Goal: Task Accomplishment & Management: Complete application form

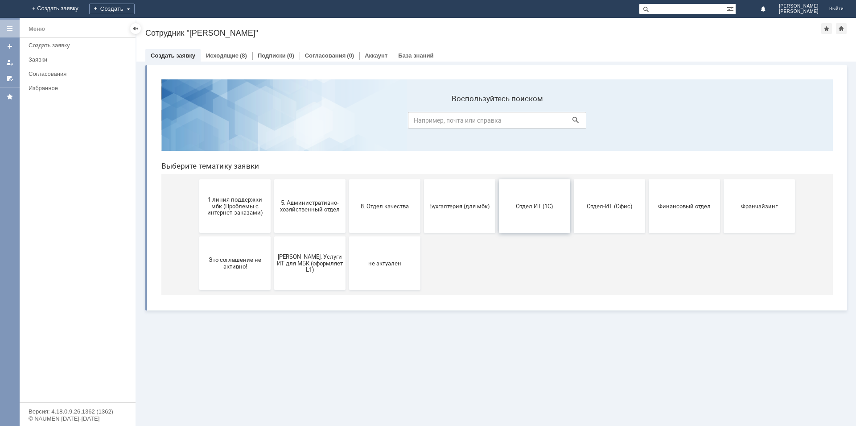
click at [528, 217] on button "Отдел ИТ (1С)" at bounding box center [534, 206] width 71 height 54
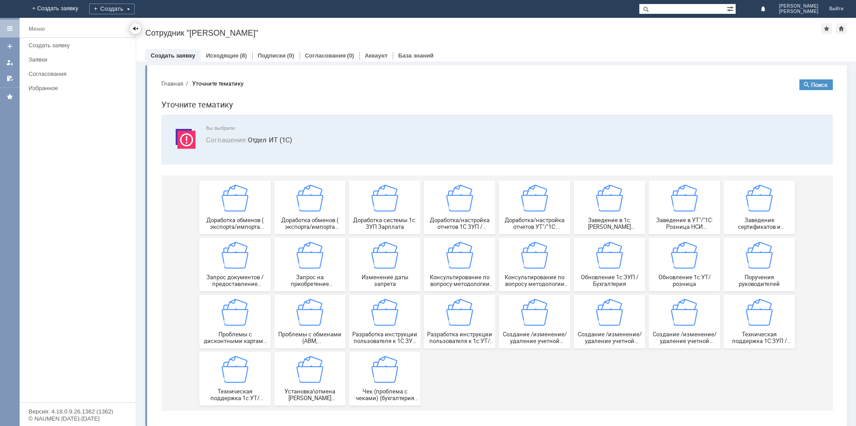
click at [133, 27] on div at bounding box center [135, 28] width 7 height 7
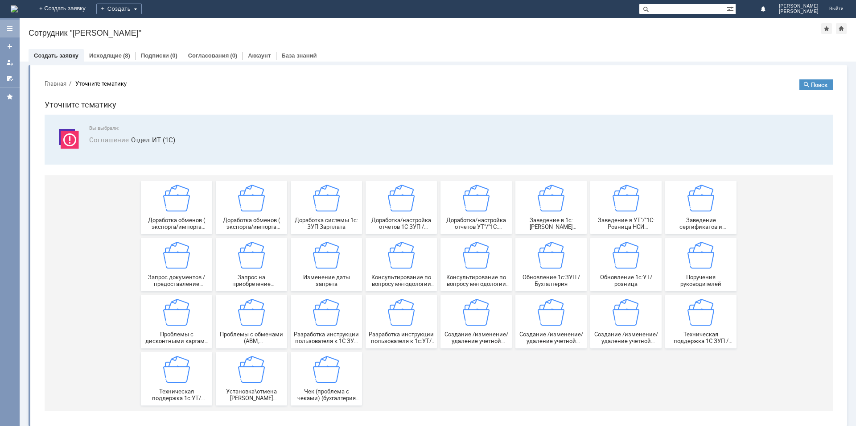
click at [14, 28] on div at bounding box center [10, 29] width 20 height 18
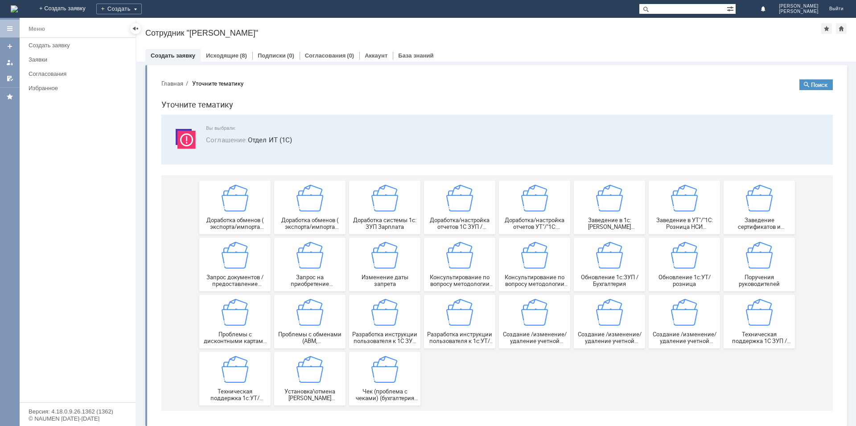
click at [185, 80] on nav "Главная Уточните тематику" at bounding box center [497, 83] width 672 height 8
click at [174, 80] on button "Главная" at bounding box center [172, 83] width 22 height 8
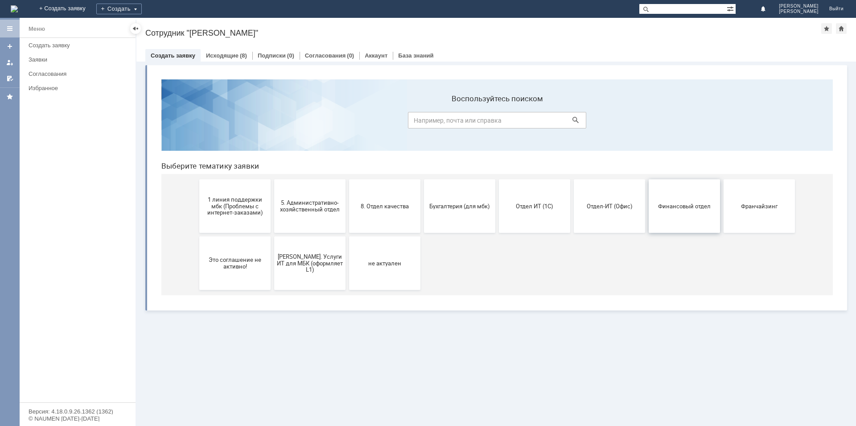
drag, startPoint x: 745, startPoint y: 213, endPoint x: 670, endPoint y: 223, distance: 76.0
click at [679, 238] on div "1 линия поддержки мбк (Проблемы с интернет-заказами) 5. Административно-хозяйст…" at bounding box center [498, 234] width 599 height 121
click at [666, 213] on button "Финансовый отдел" at bounding box center [684, 206] width 71 height 54
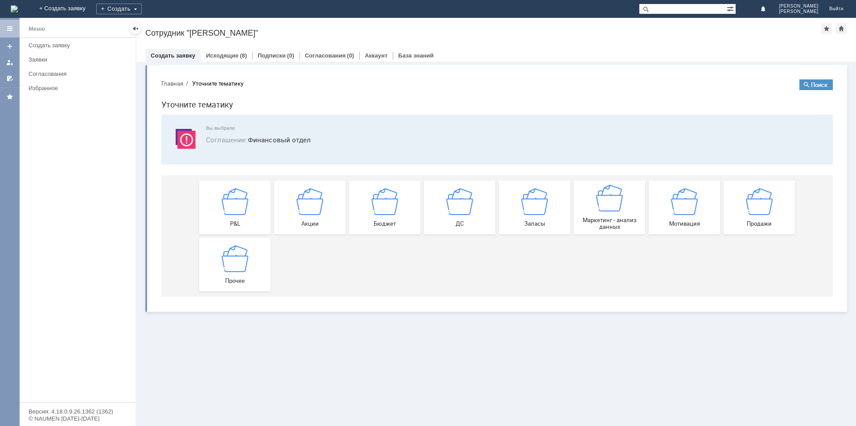
click at [178, 84] on button "Главная" at bounding box center [172, 83] width 22 height 8
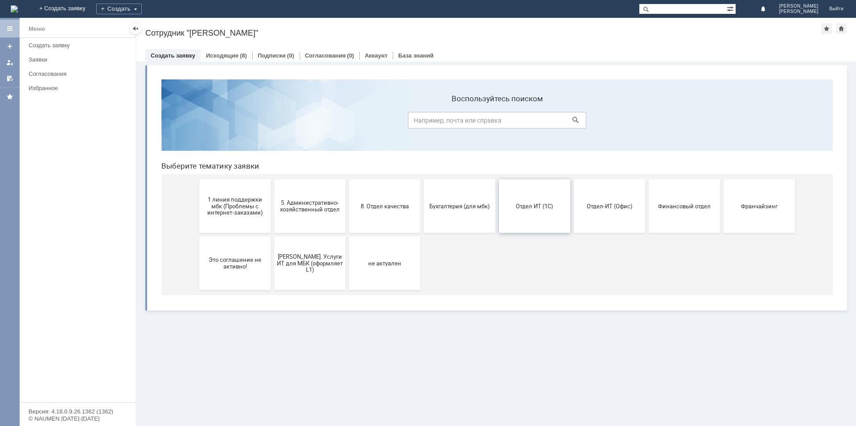
click at [558, 214] on button "Отдел ИТ (1С)" at bounding box center [534, 206] width 71 height 54
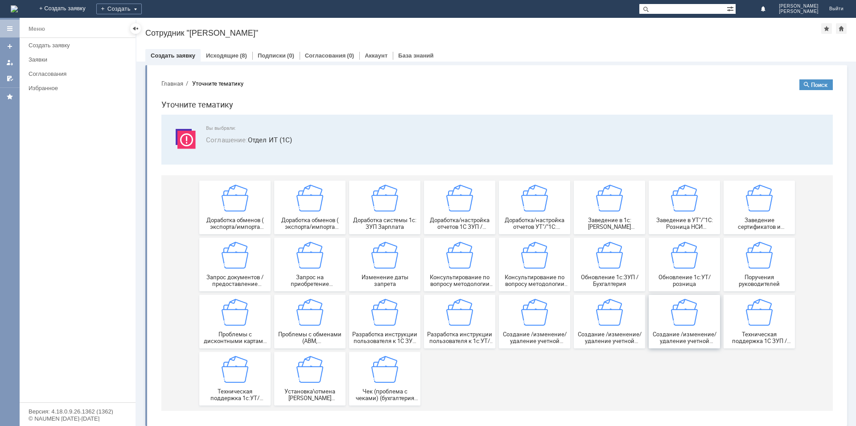
scroll to position [4, 0]
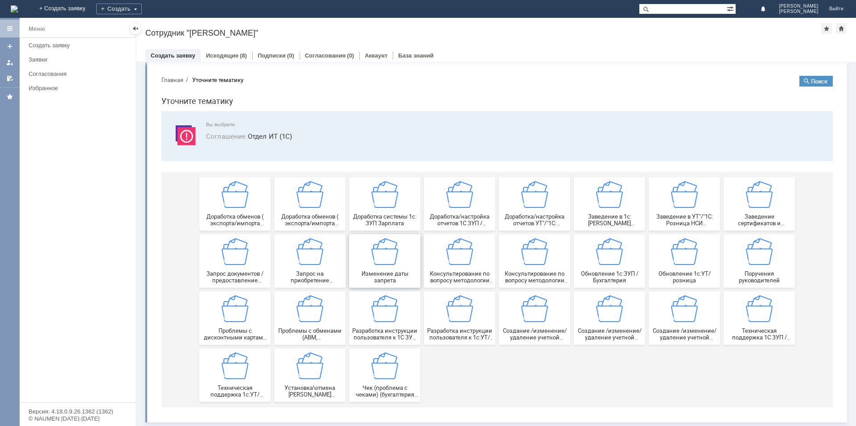
click at [401, 256] on div "Изменение даты запрета" at bounding box center [385, 260] width 66 height 45
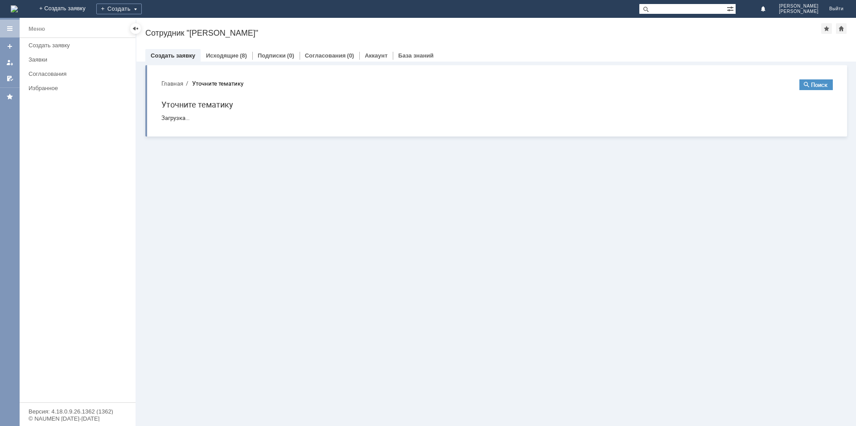
scroll to position [0, 0]
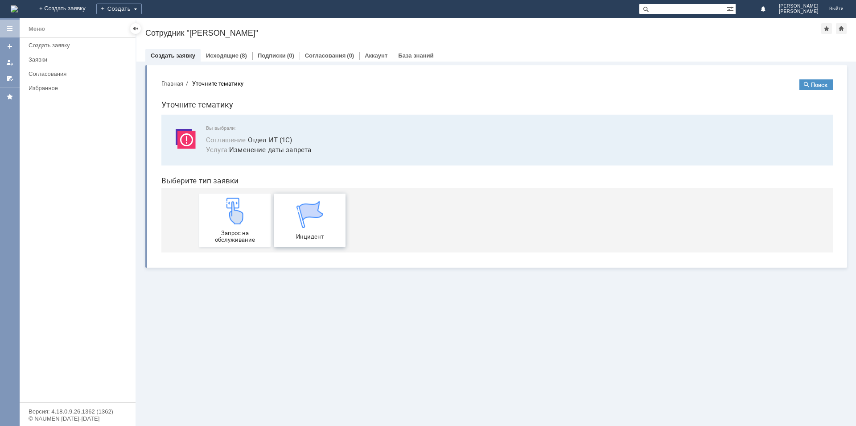
click at [309, 210] on img at bounding box center [310, 214] width 27 height 27
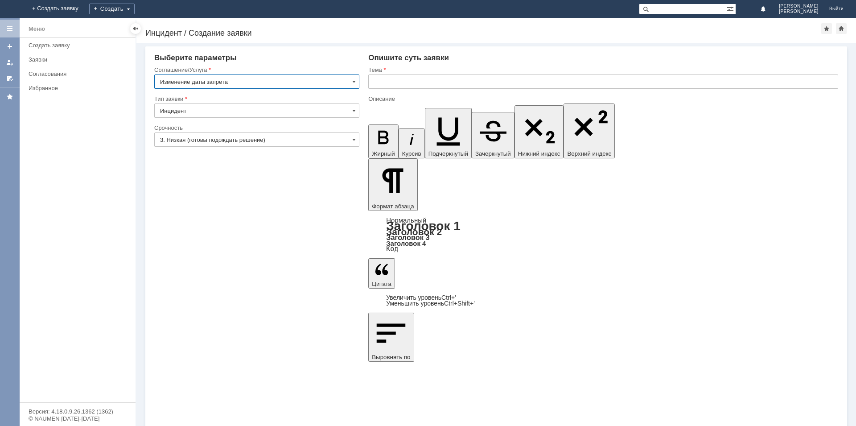
click at [390, 74] on input "text" at bounding box center [603, 81] width 470 height 14
type input "Открыть доступ в период Июль"
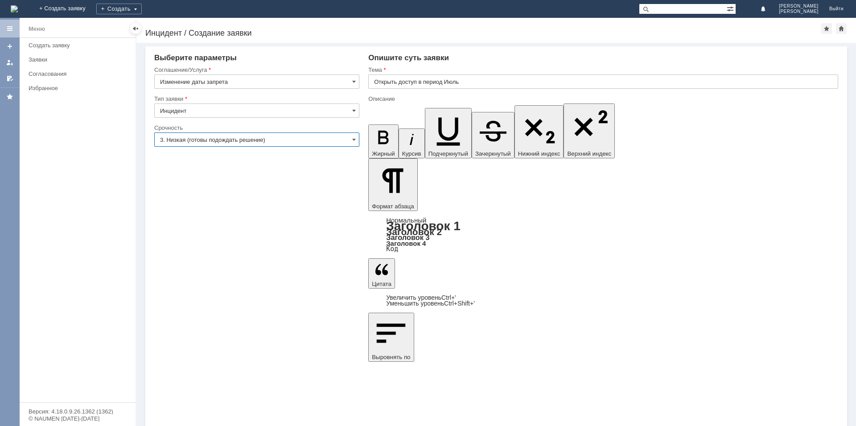
click at [210, 138] on input "3. Низкая (готовы подождать решение)" at bounding box center [256, 139] width 205 height 14
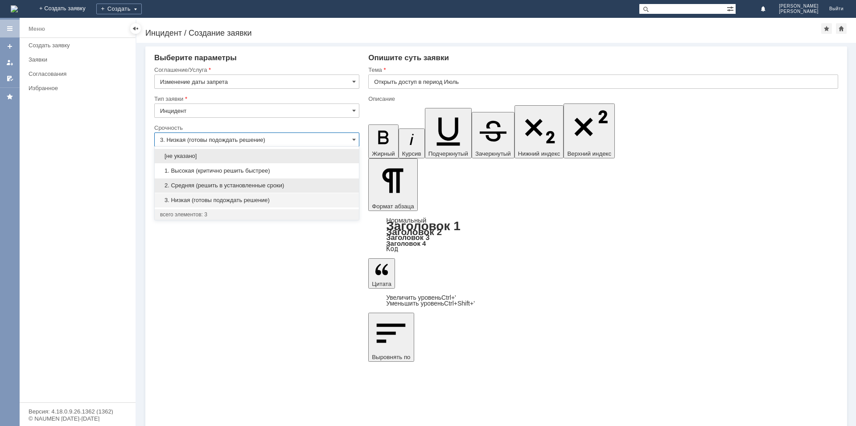
click at [211, 187] on span "2. Средняя (решить в установленные сроки)" at bounding box center [257, 185] width 194 height 7
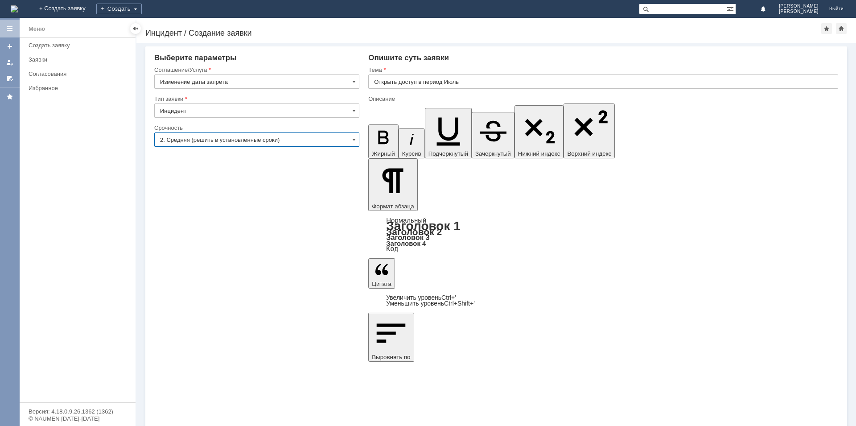
click at [231, 140] on input "2. Средняя (решить в установленные сроки)" at bounding box center [256, 139] width 205 height 14
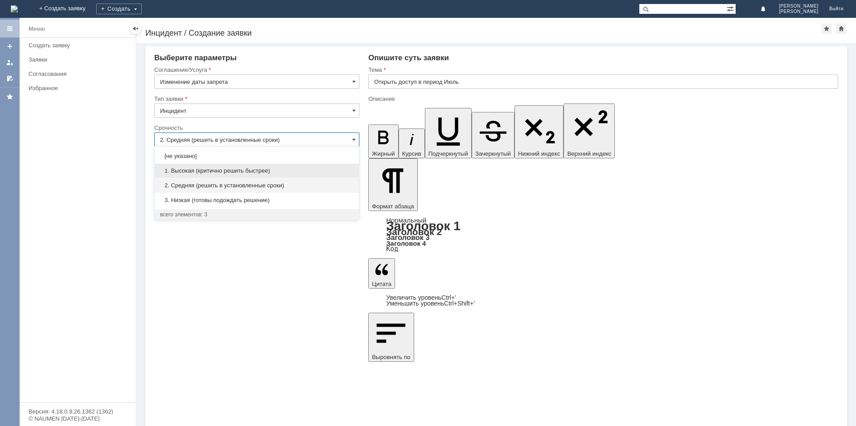
click at [208, 171] on span "1. Высокая (критично решить быстрее)" at bounding box center [257, 170] width 194 height 7
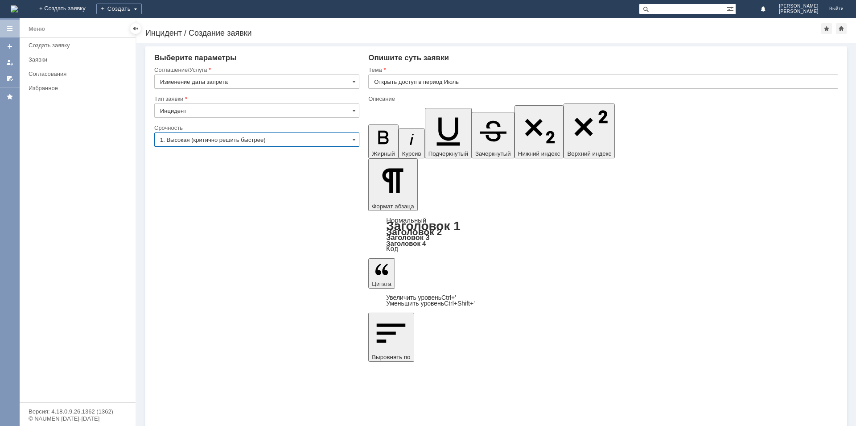
type input "1. Высокая (критично решить быстрее)"
